Goal: Information Seeking & Learning: Learn about a topic

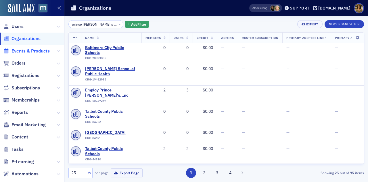
click at [19, 50] on span "Events & Products" at bounding box center [31, 51] width 38 height 6
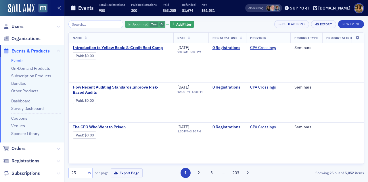
drag, startPoint x: 155, startPoint y: 23, endPoint x: 170, endPoint y: 25, distance: 15.1
click at [161, 23] on icon "button" at bounding box center [162, 24] width 2 height 3
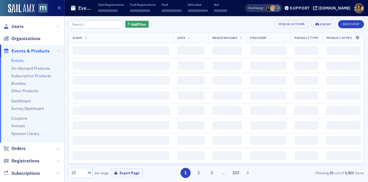
click at [170, 25] on div "Add Filter Bulk Actions Export New Event" at bounding box center [216, 24] width 296 height 8
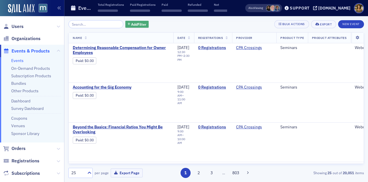
drag, startPoint x: 132, startPoint y: 24, endPoint x: 137, endPoint y: 24, distance: 4.6
click at [137, 24] on span "Add Filter" at bounding box center [138, 24] width 15 height 5
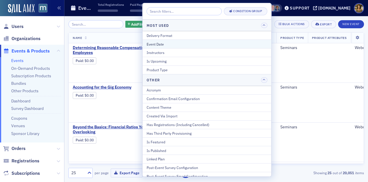
click at [171, 43] on div "Event Date" at bounding box center [207, 43] width 121 height 5
select select "7"
select select "2025"
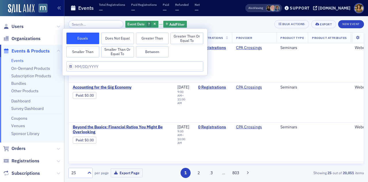
drag, startPoint x: 147, startPoint y: 52, endPoint x: 132, endPoint y: 58, distance: 15.6
click at [146, 52] on button "Between" at bounding box center [152, 52] width 33 height 12
select select "7"
select select "2025"
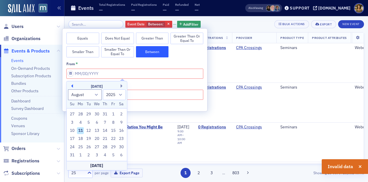
click at [70, 86] on button "Previous Month" at bounding box center [71, 85] width 3 height 3
select select "6"
drag, startPoint x: 88, startPoint y: 113, endPoint x: 90, endPoint y: 122, distance: 9.5
click at [88, 114] on div "1" at bounding box center [88, 113] width 7 height 7
type input "[DATE]"
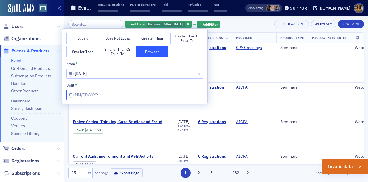
select select "7"
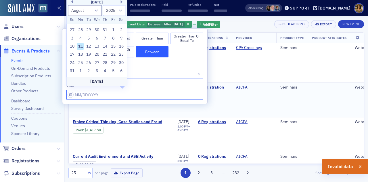
drag, startPoint x: 111, startPoint y: 94, endPoint x: 106, endPoint y: 112, distance: 19.2
click at [111, 94] on input "from *" at bounding box center [134, 94] width 137 height 10
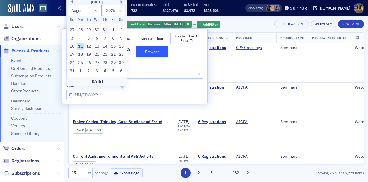
drag, startPoint x: 104, startPoint y: 29, endPoint x: 115, endPoint y: 27, distance: 11.5
click at [105, 29] on div "31" at bounding box center [105, 29] width 7 height 7
type input "[DATE]"
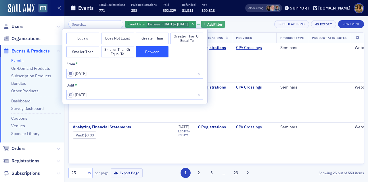
click at [214, 24] on span "Add Filter" at bounding box center [214, 24] width 15 height 5
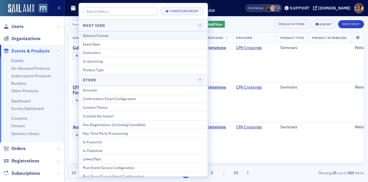
click at [106, 36] on div "Delivery Format" at bounding box center [143, 35] width 121 height 5
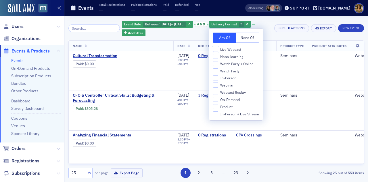
click at [215, 50] on input "Live Webcast" at bounding box center [215, 49] width 5 height 5
checkbox input "true"
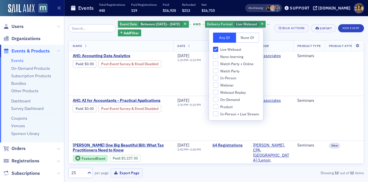
click at [261, 20] on div "Event Date Between : [DATE] – [DATE] and Delivery Format Live Webcast Add Filte…" at bounding box center [216, 98] width 296 height 165
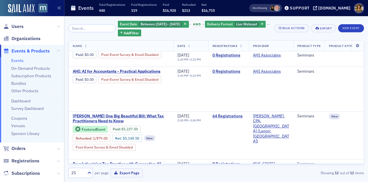
scroll to position [28, 0]
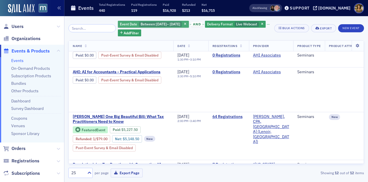
click at [148, 22] on span "Between :" at bounding box center [149, 24] width 16 height 5
select select "6"
select select "2025"
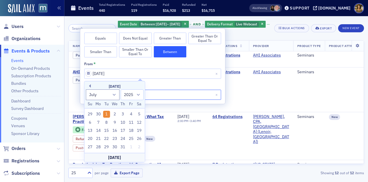
click at [178, 94] on input "[DATE]" at bounding box center [152, 94] width 137 height 10
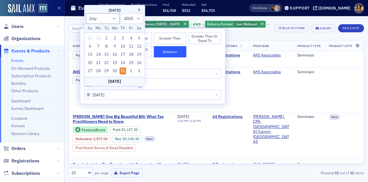
click at [138, 12] on div "[DATE]" at bounding box center [115, 10] width 60 height 6
drag, startPoint x: 137, startPoint y: 10, endPoint x: 141, endPoint y: 10, distance: 4.3
click at [140, 10] on div "Next Month July [DATE] February March April May June July August September Octo…" at bounding box center [114, 45] width 61 height 81
click at [140, 10] on button "Next Month" at bounding box center [140, 9] width 3 height 3
select select "7"
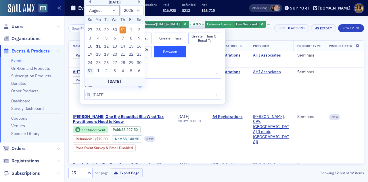
click at [89, 71] on div "31" at bounding box center [90, 70] width 7 height 7
type input "[DATE]"
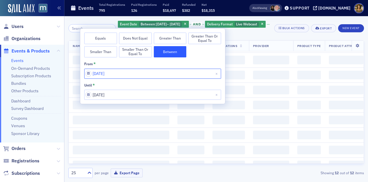
click at [151, 74] on input "[DATE]" at bounding box center [152, 73] width 137 height 10
select select "6"
select select "2025"
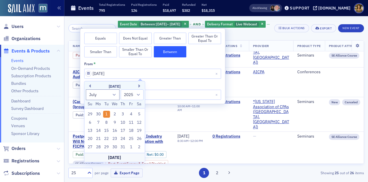
drag, startPoint x: 132, startPoint y: 146, endPoint x: 134, endPoint y: 142, distance: 4.9
click at [131, 146] on div "1" at bounding box center [131, 146] width 7 height 7
type input "[DATE]"
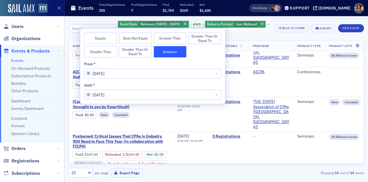
click at [247, 25] on div "Event Date Between : [DATE] – [DATE] and Delivery Format Live Webcast Add Filter" at bounding box center [194, 28] width 152 height 16
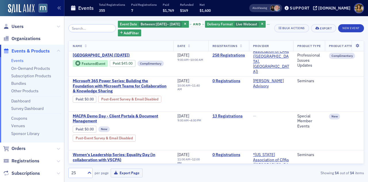
scroll to position [287, 0]
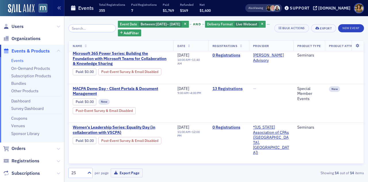
click at [184, 49] on th "Date" at bounding box center [190, 46] width 35 height 11
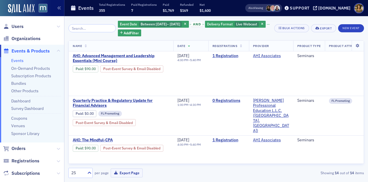
click at [183, 45] on span "Date" at bounding box center [182, 46] width 8 height 4
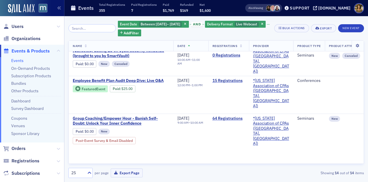
scroll to position [144, 0]
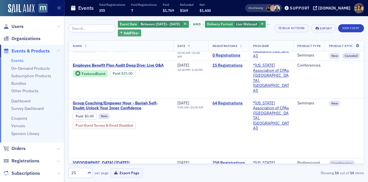
click at [139, 32] on span "Add Filter" at bounding box center [131, 32] width 15 height 5
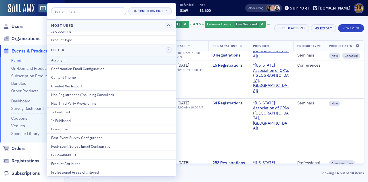
scroll to position [79, 0]
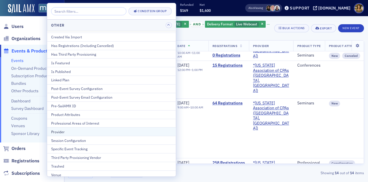
click at [140, 129] on div "Provider" at bounding box center [111, 131] width 121 height 5
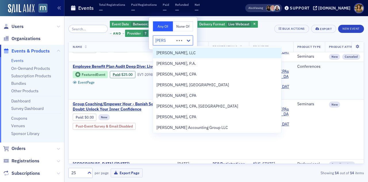
type input "[PERSON_NAME]"
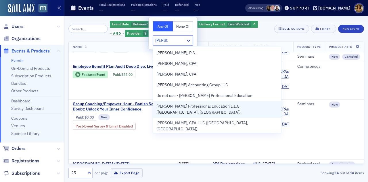
click at [182, 104] on span "[PERSON_NAME] Professional Education L.L.C. ([GEOGRAPHIC_DATA], [GEOGRAPHIC_DAT…" at bounding box center [217, 109] width 121 height 12
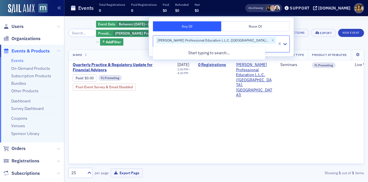
scroll to position [0, 149]
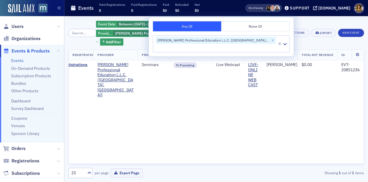
click at [239, 11] on header "Events Total Registrations 0 Paid Registrations 0 Paid $0 Refunded $0 Net $0 Al…" at bounding box center [216, 8] width 304 height 16
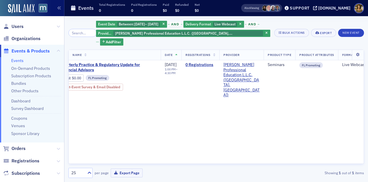
scroll to position [0, 0]
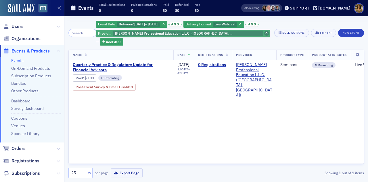
click at [266, 32] on icon "button" at bounding box center [267, 33] width 2 height 3
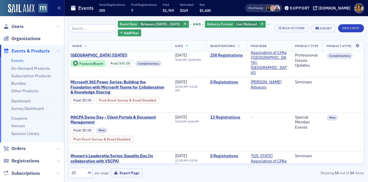
scroll to position [259, 0]
